Goal: Obtain resource: Obtain resource

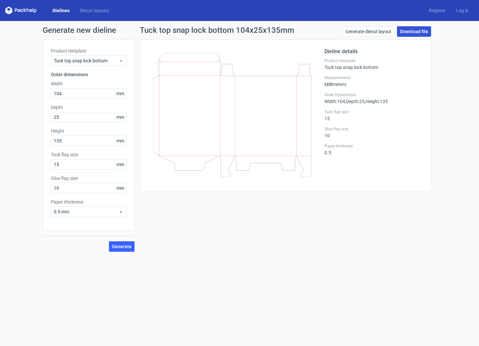
click at [419, 32] on link "Download file" at bounding box center [414, 31] width 34 height 10
drag, startPoint x: 67, startPoint y: 94, endPoint x: 38, endPoint y: 92, distance: 29.6
click at [46, 92] on div "Product template Tuck top snap lock bottom Outer dimensions Width 104 mm Depth …" at bounding box center [89, 134] width 92 height 191
click at [129, 246] on span "Generate" at bounding box center [122, 246] width 20 height 5
drag, startPoint x: 199, startPoint y: 113, endPoint x: 225, endPoint y: 262, distance: 151.5
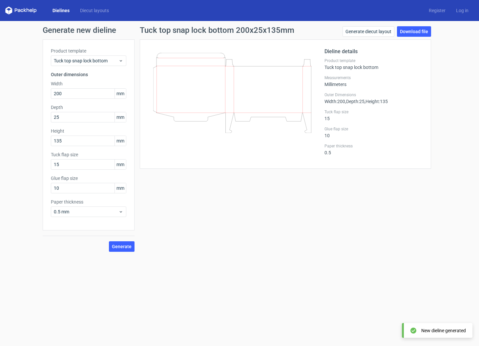
click at [229, 275] on form "Generate new dieline Product template Tuck top snap lock bottom Outer dimension…" at bounding box center [239, 183] width 479 height 325
drag, startPoint x: 214, startPoint y: 111, endPoint x: 271, endPoint y: 104, distance: 56.8
click at [277, 108] on icon at bounding box center [232, 93] width 158 height 80
drag, startPoint x: 58, startPoint y: 94, endPoint x: 29, endPoint y: 94, distance: 29.5
click at [36, 94] on div "Generate new dieline Product template Tuck top snap lock bottom Outer dimension…" at bounding box center [239, 139] width 479 height 236
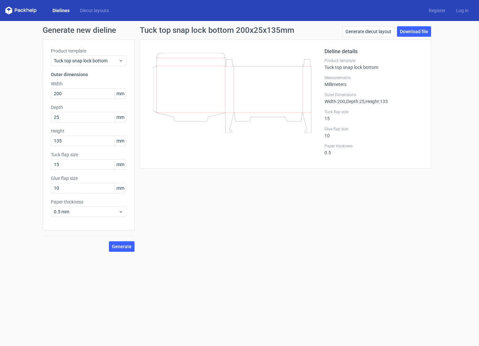
drag, startPoint x: 44, startPoint y: 272, endPoint x: 49, endPoint y: 279, distance: 8.6
click at [44, 272] on form "Generate new dieline Product template Tuck top snap lock bottom Outer dimension…" at bounding box center [239, 183] width 479 height 325
drag, startPoint x: 37, startPoint y: 11, endPoint x: 4, endPoint y: 13, distance: 33.6
click at [6, 10] on div "Dielines Diecut layouts" at bounding box center [59, 11] width 109 height 8
drag, startPoint x: 34, startPoint y: 93, endPoint x: 26, endPoint y: 90, distance: 8.9
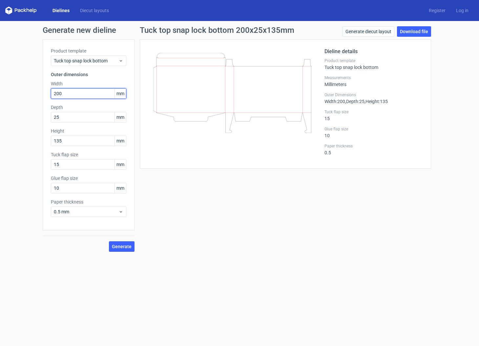
click at [26, 91] on div "Generate new dieline Product template Tuck top snap lock bottom Outer dimension…" at bounding box center [239, 139] width 479 height 236
type input "104"
click at [80, 115] on input "25" at bounding box center [88, 117] width 75 height 10
click at [127, 247] on span "Generate" at bounding box center [122, 246] width 20 height 5
click at [355, 31] on link "Generate diecut layout" at bounding box center [368, 31] width 52 height 10
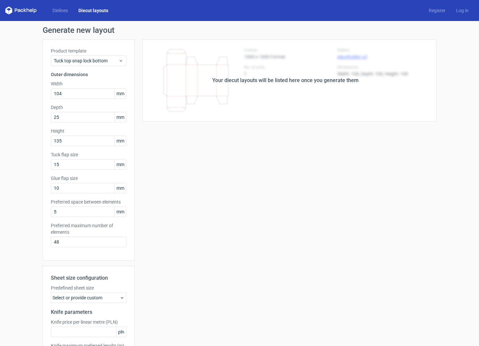
click at [302, 82] on div "Your diecut layouts will be listed here once you generate them" at bounding box center [285, 80] width 146 height 8
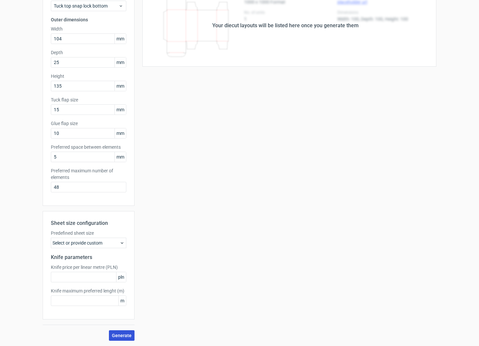
click at [127, 334] on span "Generate" at bounding box center [122, 335] width 20 height 5
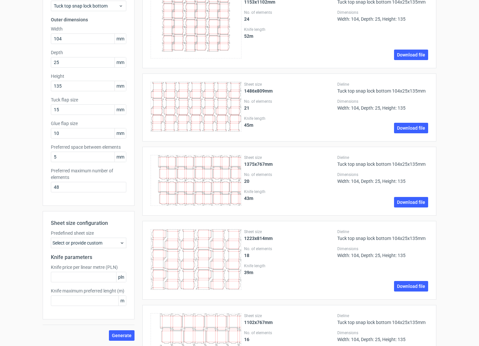
scroll to position [0, 0]
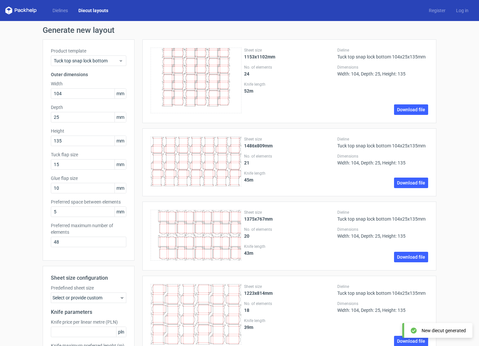
click at [112, 299] on div "Select or provide custom" at bounding box center [88, 297] width 75 height 10
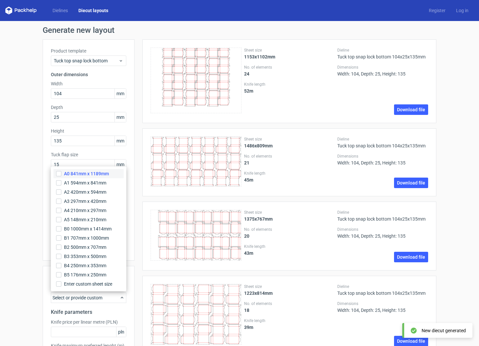
click at [100, 173] on span "A0 841mm x 1189mm" at bounding box center [86, 173] width 45 height 7
click at [61, 173] on input "A0 841mm x 1189mm" at bounding box center [58, 173] width 5 height 5
click at [84, 285] on span "Enter custom sheet size" at bounding box center [89, 283] width 50 height 7
click at [61, 285] on input "Enter custom sheet size" at bounding box center [58, 283] width 5 height 5
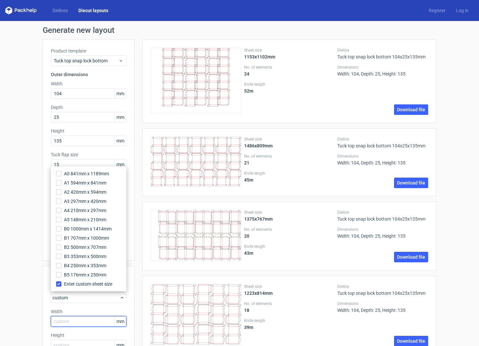
click at [78, 319] on input "text" at bounding box center [88, 321] width 75 height 10
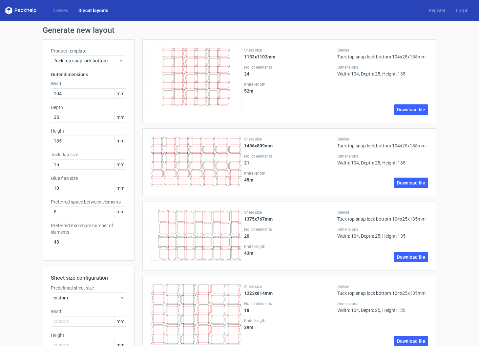
drag, startPoint x: 89, startPoint y: 296, endPoint x: 89, endPoint y: 292, distance: 4.0
click at [89, 296] on div "custom" at bounding box center [88, 297] width 75 height 10
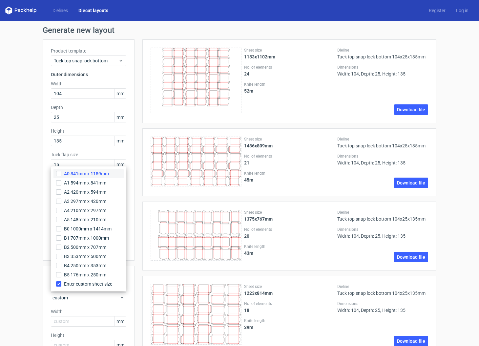
click at [99, 173] on span "A0 841mm x 1189mm" at bounding box center [86, 173] width 45 height 7
click at [61, 173] on input "A0 841mm x 1189mm" at bounding box center [58, 173] width 5 height 5
click at [92, 200] on span "A3 297mm x 420mm" at bounding box center [85, 201] width 42 height 7
click at [61, 200] on input "A3 297mm x 420mm" at bounding box center [58, 200] width 5 height 5
click at [96, 189] on span "A2 420mm x 594mm" at bounding box center [85, 192] width 42 height 7
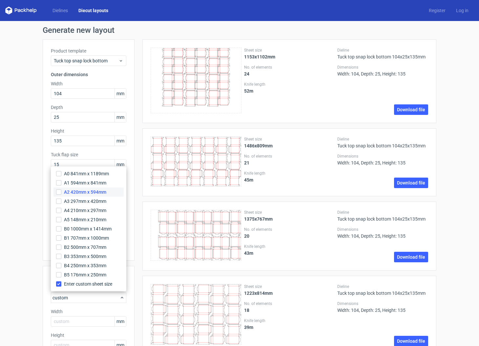
click at [61, 189] on input "A2 420mm x 594mm" at bounding box center [58, 191] width 5 height 5
click at [61, 192] on input "A2 420mm x 594mm" at bounding box center [58, 191] width 5 height 5
click at [58, 190] on input "A2 420mm x 594mm" at bounding box center [58, 191] width 5 height 5
click at [56, 192] on input "A2 420mm x 594mm" at bounding box center [58, 191] width 5 height 5
click at [59, 183] on input "A1 594mm x 841mm" at bounding box center [58, 182] width 5 height 5
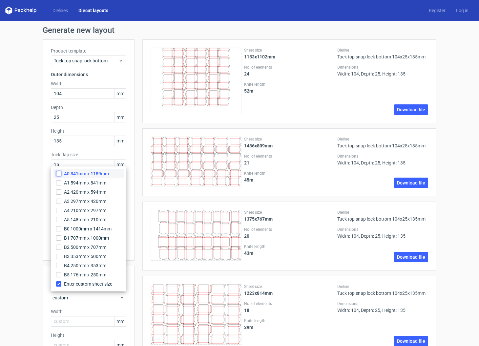
click at [57, 174] on input "A0 841mm x 1189mm" at bounding box center [58, 173] width 5 height 5
click at [58, 283] on input "Enter custom sheet size" at bounding box center [58, 283] width 5 height 5
click at [60, 191] on input "A2 420mm x 594mm" at bounding box center [58, 191] width 5 height 5
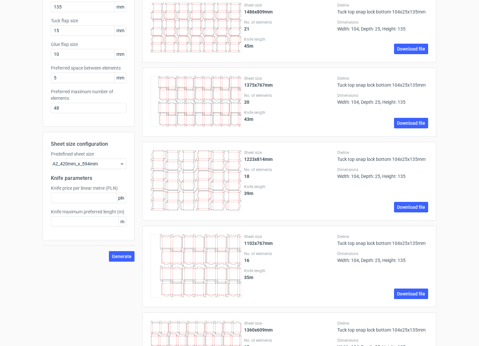
drag, startPoint x: 128, startPoint y: 256, endPoint x: 126, endPoint y: 260, distance: 3.7
click at [128, 256] on span "Generate" at bounding box center [122, 256] width 20 height 5
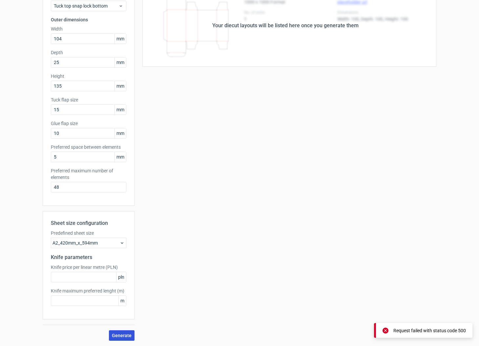
click at [122, 335] on span "Generate" at bounding box center [122, 335] width 20 height 5
click at [109, 242] on div "A2_420mm_x_594mm" at bounding box center [88, 242] width 75 height 10
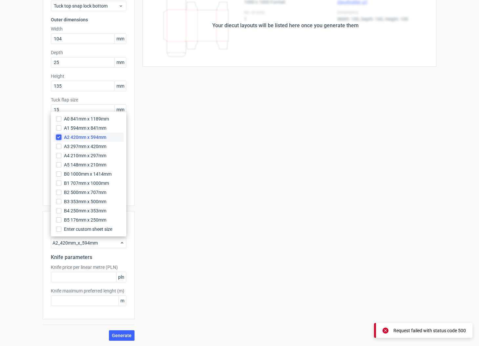
click at [59, 136] on input "A2 420mm x 594mm" at bounding box center [58, 136] width 5 height 5
click at [59, 127] on input "A1 594mm x 841mm" at bounding box center [58, 127] width 5 height 5
click at [121, 334] on span "Generate" at bounding box center [122, 335] width 20 height 5
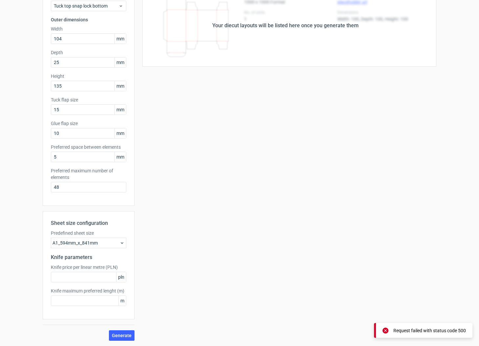
click at [90, 245] on div "A1_594mm_x_841mm" at bounding box center [88, 242] width 75 height 10
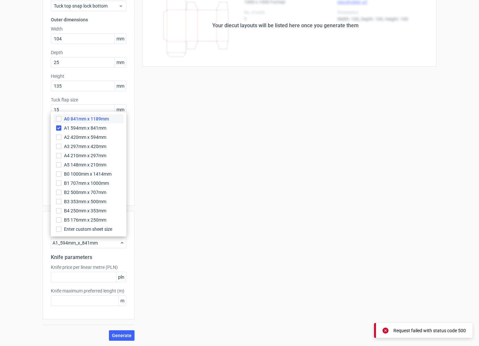
click at [83, 118] on span "A0 841mm x 1189mm" at bounding box center [86, 118] width 45 height 7
click at [61, 118] on input "A0 841mm x 1189mm" at bounding box center [58, 118] width 5 height 5
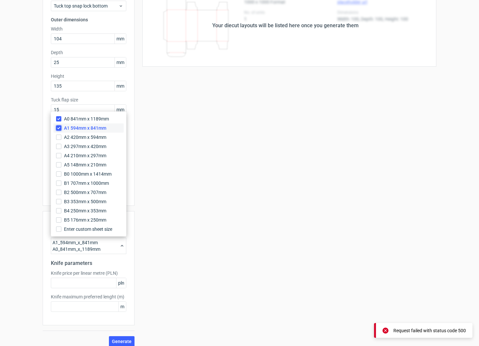
click at [59, 127] on input "A1 594mm x 841mm" at bounding box center [58, 127] width 5 height 5
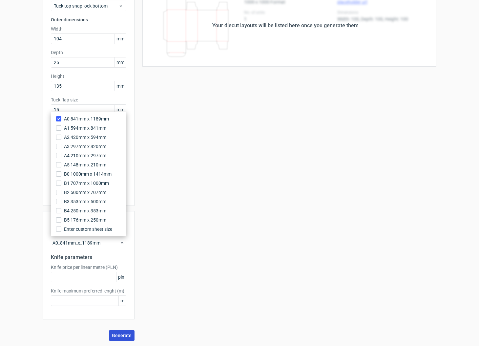
click at [126, 337] on span "Generate" at bounding box center [122, 335] width 20 height 5
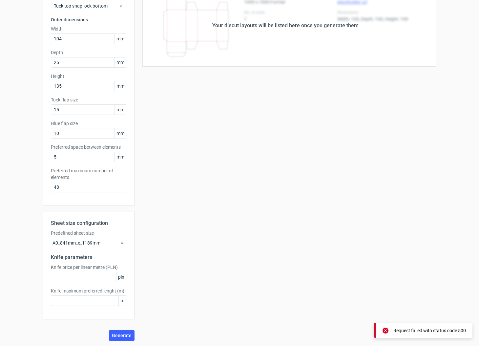
click at [117, 242] on div "A0_841mm_x_1189mm" at bounding box center [88, 242] width 75 height 10
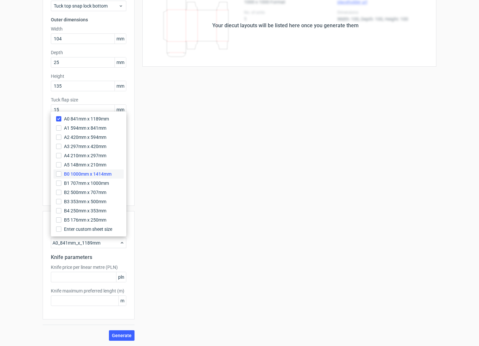
click at [111, 173] on span "B0 1000mm x 1414mm" at bounding box center [88, 174] width 48 height 7
click at [61, 173] on input "B0 1000mm x 1414mm" at bounding box center [58, 173] width 5 height 5
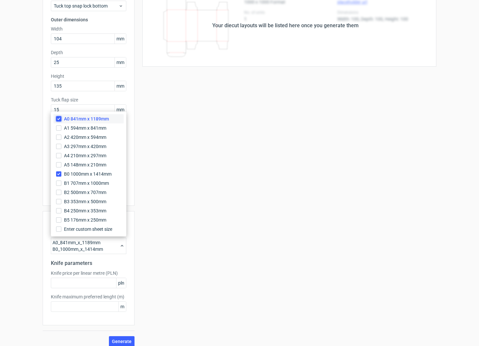
click at [58, 118] on input "A0 841mm x 1189mm" at bounding box center [58, 118] width 5 height 5
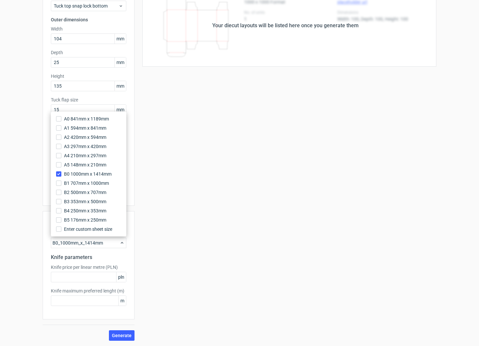
click at [15, 283] on div "Generate new layout Product template Tuck top snap lock bottom Outer dimensions…" at bounding box center [239, 155] width 479 height 379
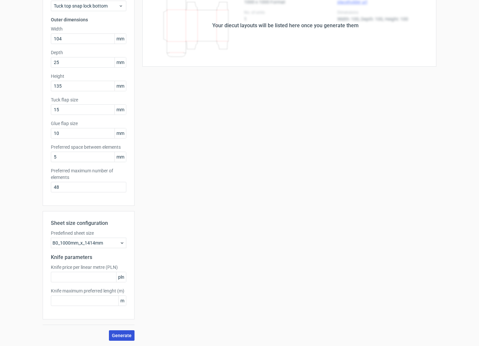
click at [122, 337] on span "Generate" at bounding box center [122, 335] width 20 height 5
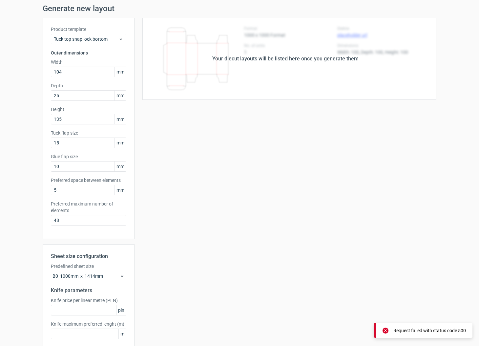
scroll to position [0, 0]
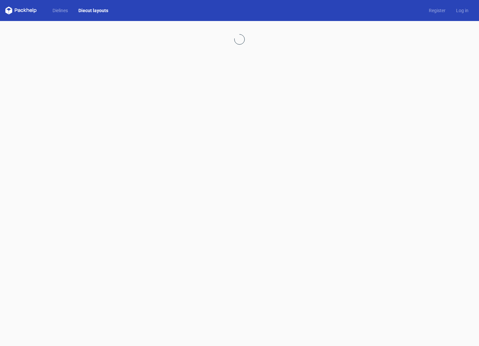
click at [27, 12] on icon at bounding box center [20, 11] width 31 height 8
click at [10, 10] on icon at bounding box center [20, 11] width 31 height 8
click at [116, 7] on div "Dielines Diecut layouts Register Log in" at bounding box center [239, 10] width 479 height 21
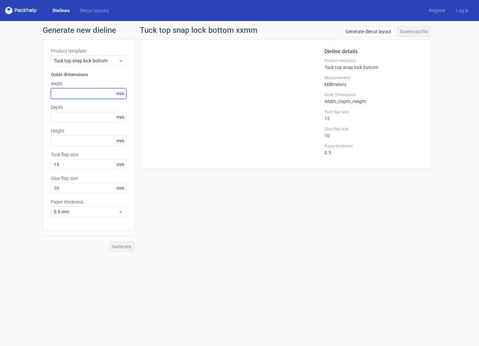
click at [93, 92] on input "text" at bounding box center [88, 93] width 75 height 10
type input "104"
click at [90, 120] on input "text" at bounding box center [88, 117] width 75 height 10
type input "25"
click at [87, 141] on input "text" at bounding box center [88, 140] width 75 height 10
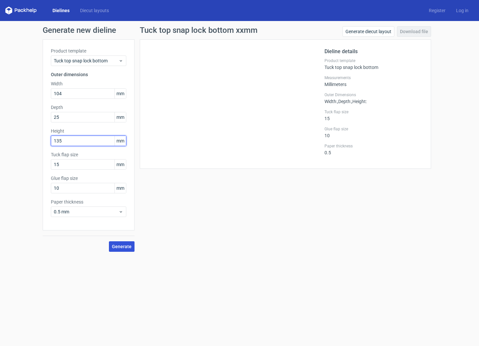
type input "135"
click at [126, 247] on span "Generate" at bounding box center [122, 246] width 20 height 5
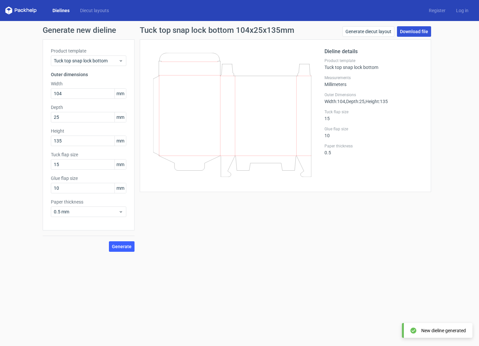
click at [413, 32] on link "Download file" at bounding box center [414, 31] width 34 height 10
click at [354, 30] on link "Generate diecut layout" at bounding box center [368, 31] width 52 height 10
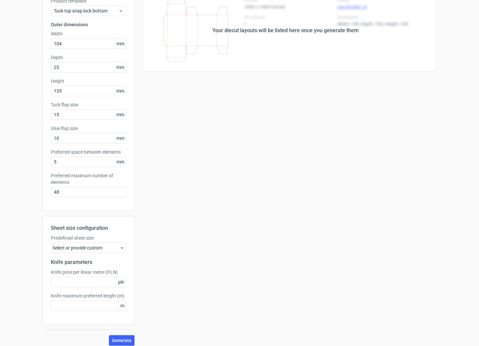
scroll to position [55, 0]
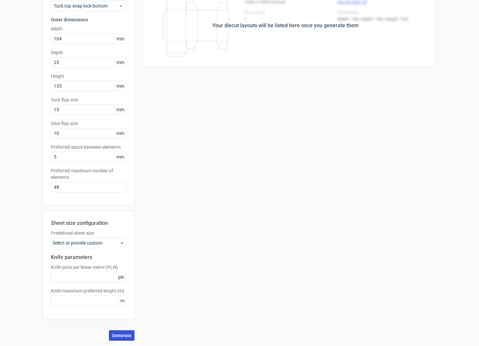
click at [123, 334] on span "Generate" at bounding box center [122, 335] width 20 height 5
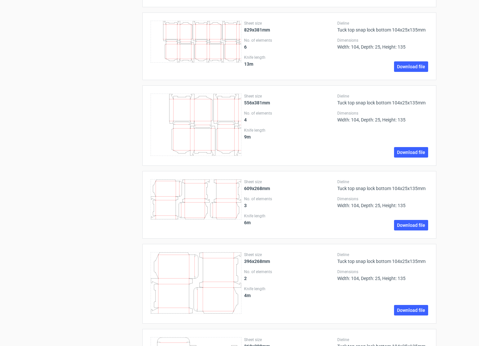
scroll to position [981, 0]
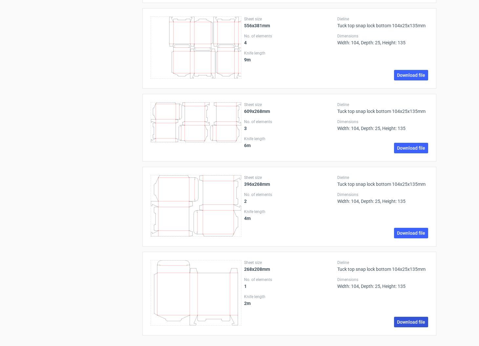
click at [406, 321] on link "Download file" at bounding box center [411, 321] width 34 height 10
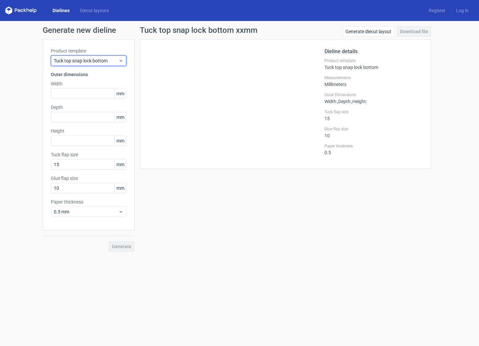
click at [112, 60] on span "Tuck top snap lock bottom" at bounding box center [86, 60] width 65 height 7
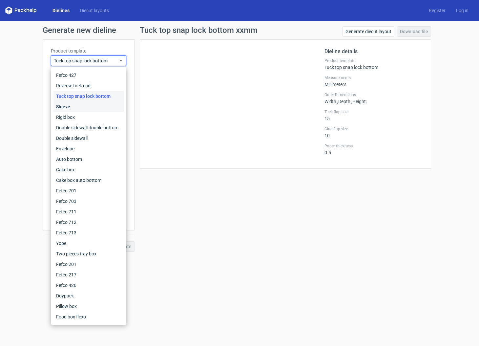
click at [96, 107] on div "Sleeve" at bounding box center [88, 106] width 70 height 10
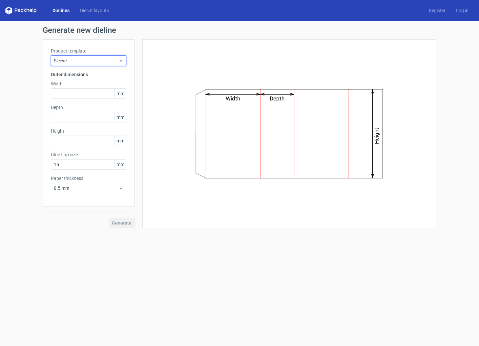
click at [107, 59] on span "Sleeve" at bounding box center [86, 60] width 65 height 7
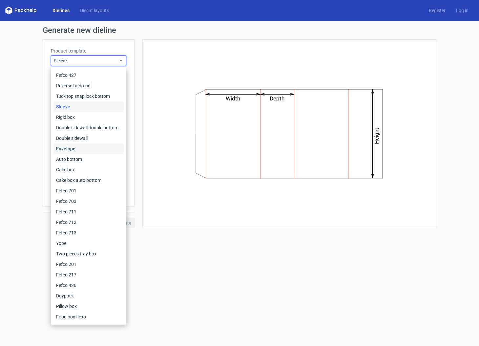
click at [88, 146] on div "Envelope" at bounding box center [88, 148] width 70 height 10
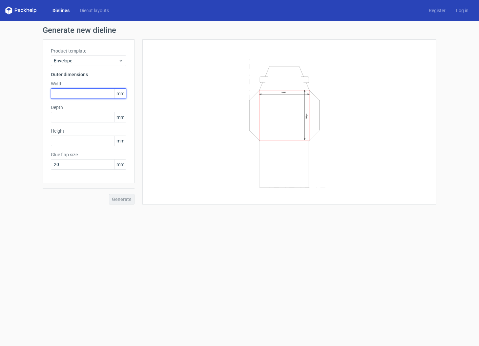
click at [92, 93] on input "text" at bounding box center [88, 93] width 75 height 10
type input "104"
click at [85, 116] on input "text" at bounding box center [88, 117] width 75 height 10
click at [85, 139] on div "Height mm" at bounding box center [88, 137] width 75 height 18
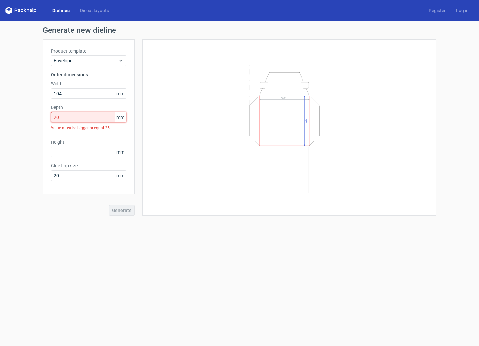
drag, startPoint x: 62, startPoint y: 115, endPoint x: 37, endPoint y: 112, distance: 25.5
click at [43, 112] on div "Product template Envelope Outer dimensions Width 104 mm Depth 20 mm Value must …" at bounding box center [89, 116] width 92 height 155
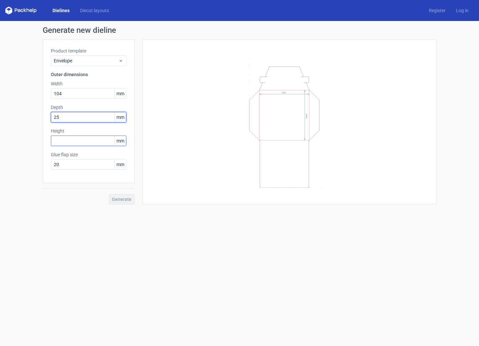
type input "25"
click at [74, 140] on input "text" at bounding box center [88, 140] width 75 height 10
type input "135"
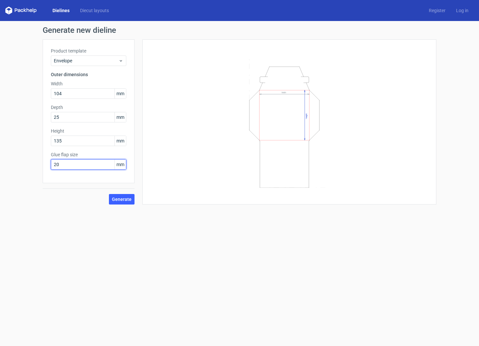
click at [77, 167] on input "20" at bounding box center [88, 164] width 75 height 10
click at [125, 202] on button "Generate" at bounding box center [122, 199] width 26 height 10
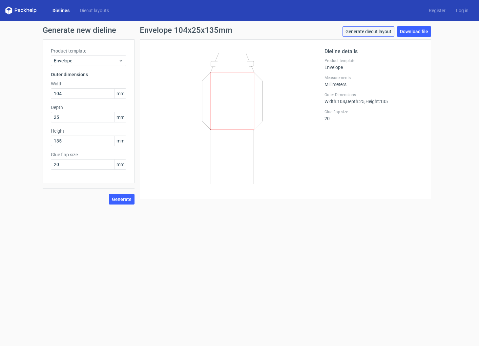
click at [377, 32] on link "Generate diecut layout" at bounding box center [368, 31] width 52 height 10
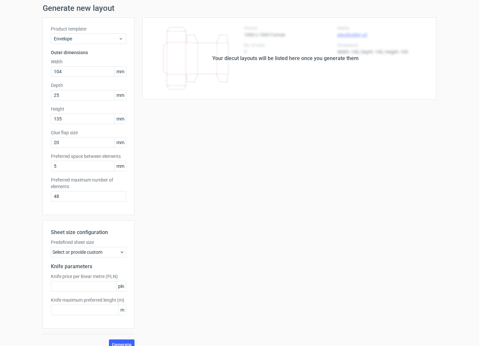
scroll to position [31, 0]
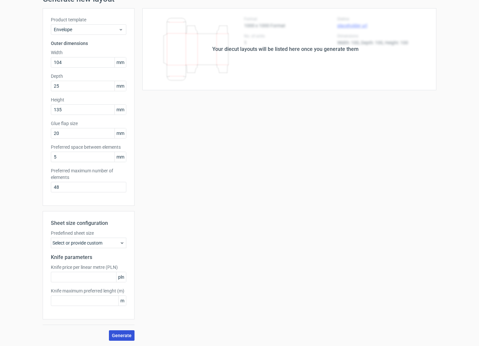
click at [130, 334] on span "Generate" at bounding box center [122, 335] width 20 height 5
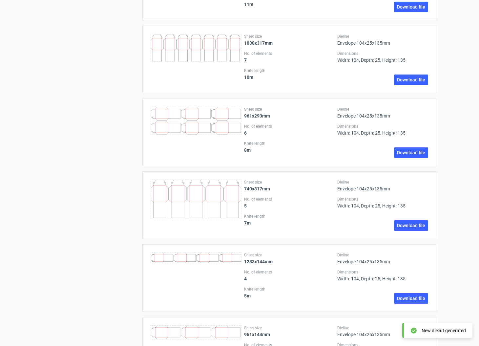
scroll to position [1063, 0]
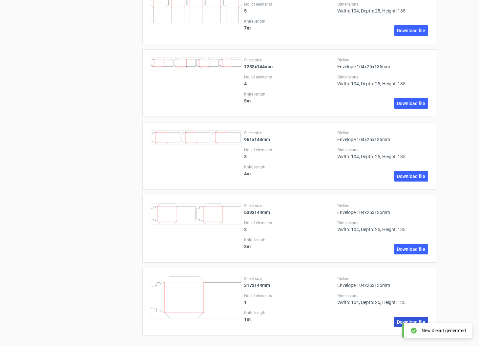
click at [399, 321] on link "Download file" at bounding box center [411, 321] width 34 height 10
